Goal: Information Seeking & Learning: Find specific fact

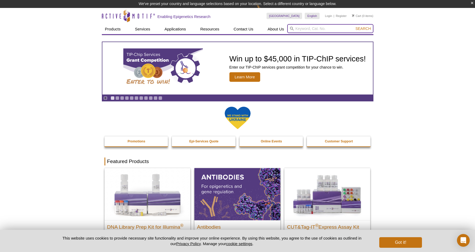
click at [302, 28] on input "search" at bounding box center [330, 28] width 86 height 9
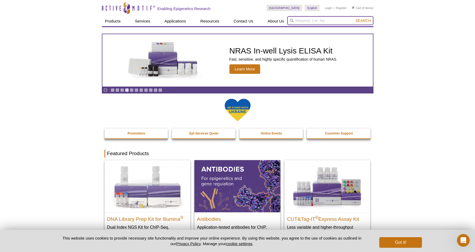
paste input "2639T"
type input "2639T"
click at [363, 21] on button "Search" at bounding box center [362, 20] width 19 height 5
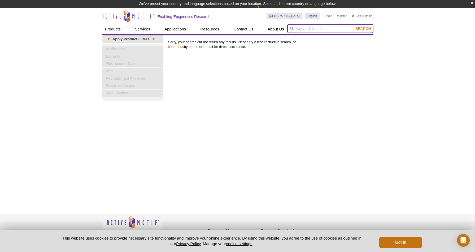
click at [335, 26] on input "search" at bounding box center [330, 28] width 86 height 9
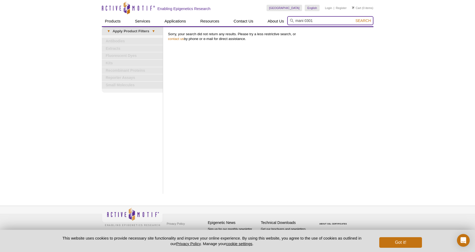
type input "mani 0301"
click at [363, 21] on button "Search" at bounding box center [362, 20] width 19 height 5
click at [323, 23] on input "mani 0301" at bounding box center [330, 20] width 86 height 9
drag, startPoint x: 315, startPoint y: 21, endPoint x: 296, endPoint y: 21, distance: 18.5
click at [296, 21] on input "mani 0301" at bounding box center [330, 20] width 86 height 9
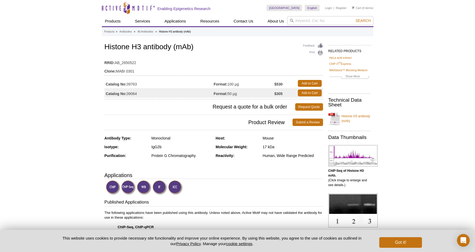
drag, startPoint x: 138, startPoint y: 94, endPoint x: 135, endPoint y: 94, distance: 3.4
click at [135, 94] on td "Catalog No: 39064" at bounding box center [158, 93] width 109 height 10
drag, startPoint x: 141, startPoint y: 84, endPoint x: 127, endPoint y: 84, distance: 13.5
click at [127, 84] on td "Catalog No: 39763" at bounding box center [158, 84] width 109 height 10
copy td "39763"
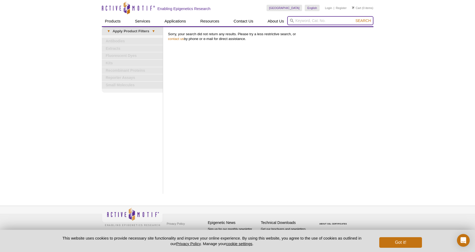
click at [318, 19] on input "search" at bounding box center [330, 20] width 86 height 9
type input "mabi 0301"
click at [363, 21] on button "Search" at bounding box center [362, 20] width 19 height 5
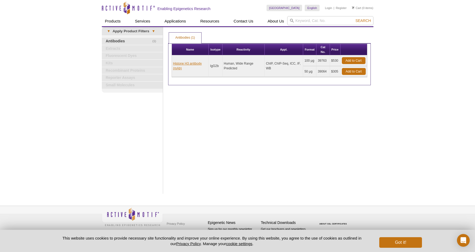
click at [190, 65] on link "Histone H3 antibody (mAb)" at bounding box center [190, 66] width 34 height 10
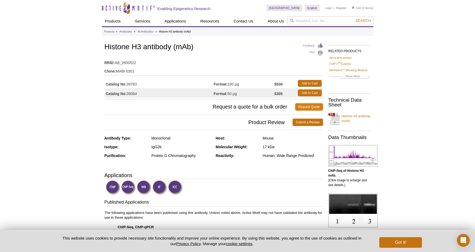
click at [316, 109] on link "Request Quote" at bounding box center [309, 106] width 28 height 7
click at [303, 23] on input "search" at bounding box center [330, 20] width 86 height 9
type input "fibrillarin"
click at [363, 21] on button "Search" at bounding box center [362, 20] width 19 height 5
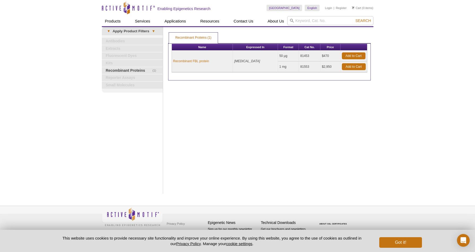
click at [201, 111] on div "Print Results Recombinant Proteins (1) Recombinant Proteins (1) Recombinant Pro…" at bounding box center [269, 110] width 208 height 167
